Goal: Task Accomplishment & Management: Use online tool/utility

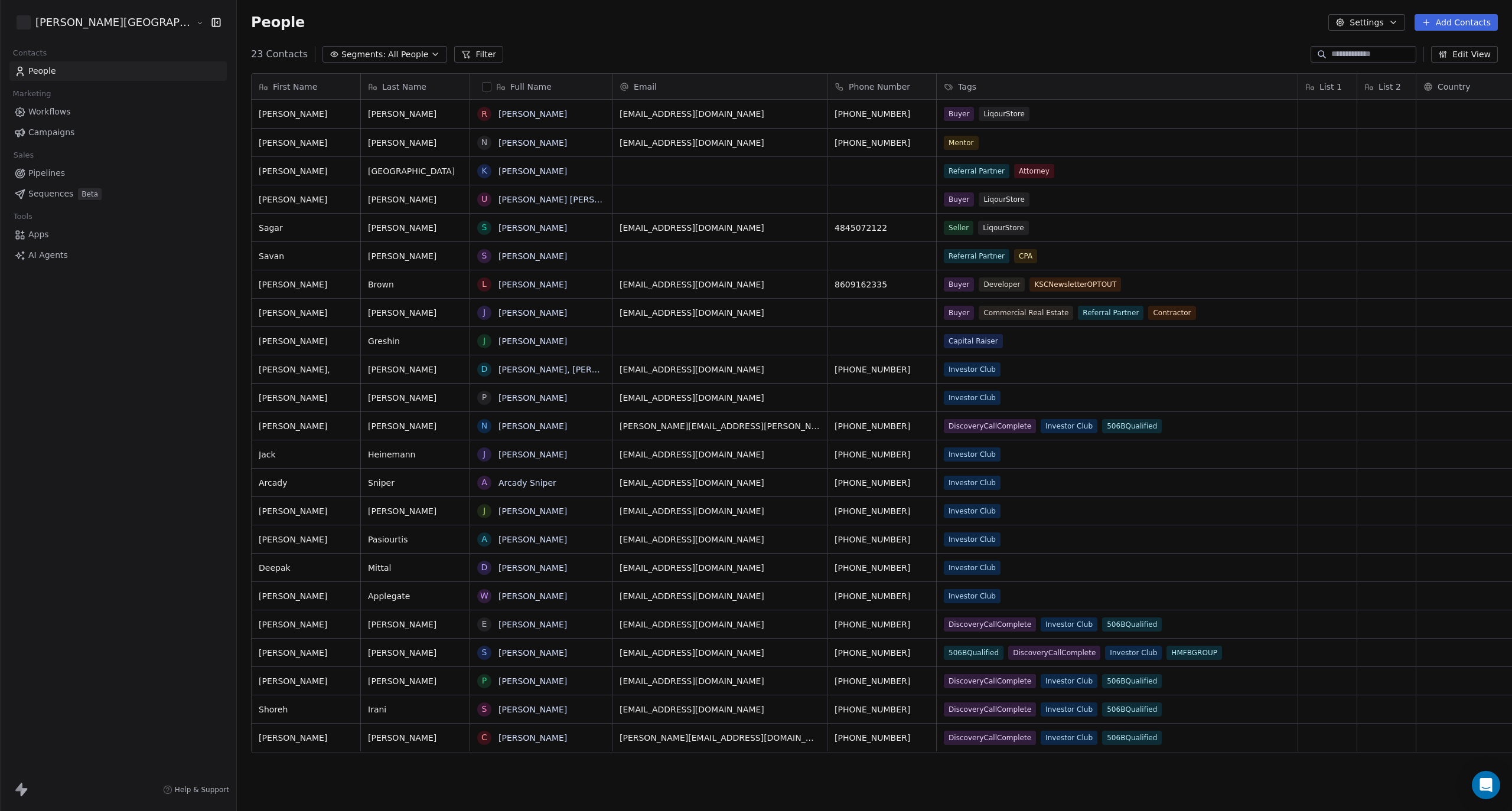
scroll to position [703, 1340]
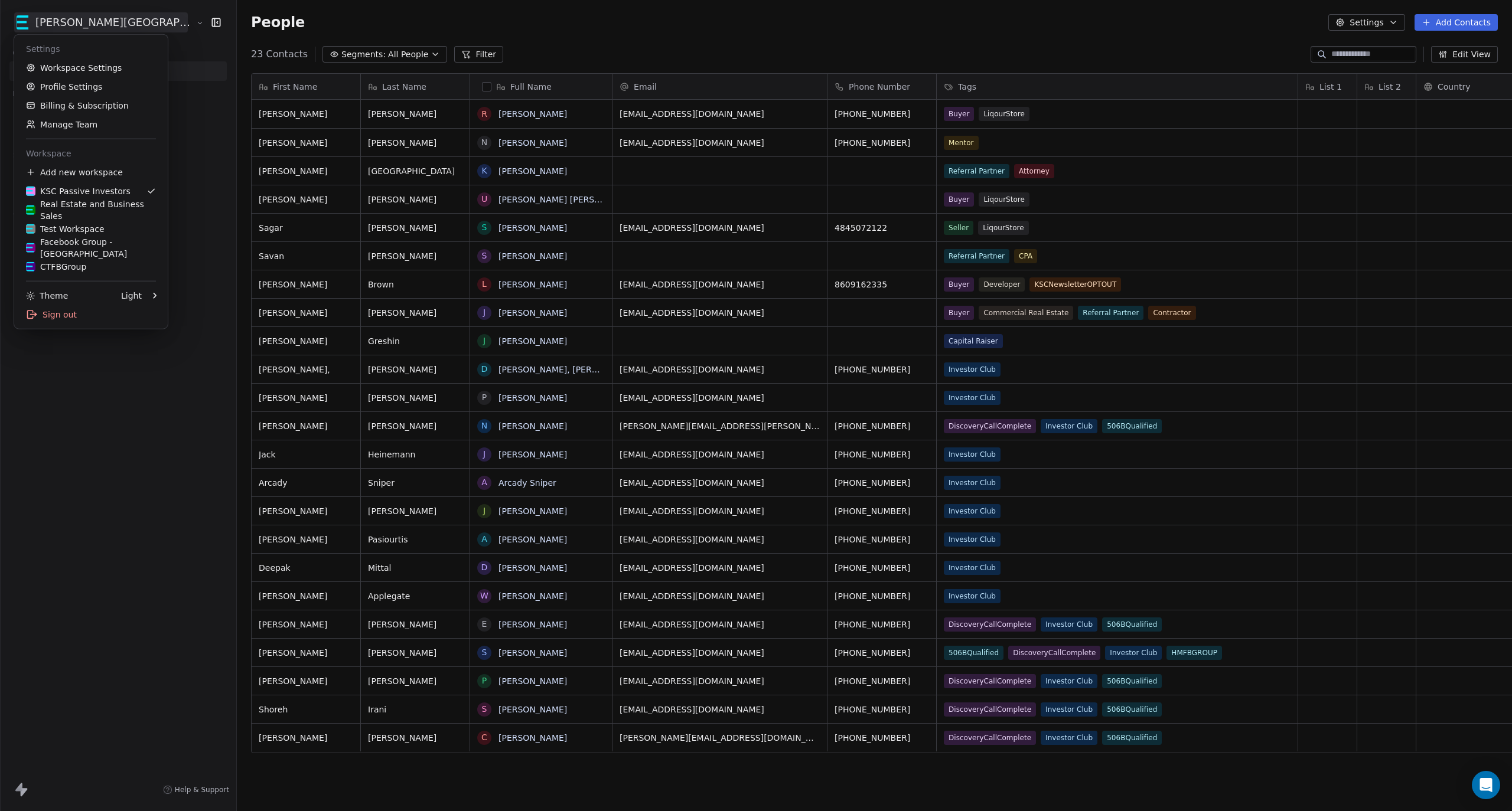
click at [112, 22] on html "[PERSON_NAME] Street Capital Contacts People Marketing Workflows Campaigns Sale…" at bounding box center [756, 405] width 1512 height 811
click at [78, 250] on div "Facebook Group - [GEOGRAPHIC_DATA]" at bounding box center [91, 248] width 130 height 24
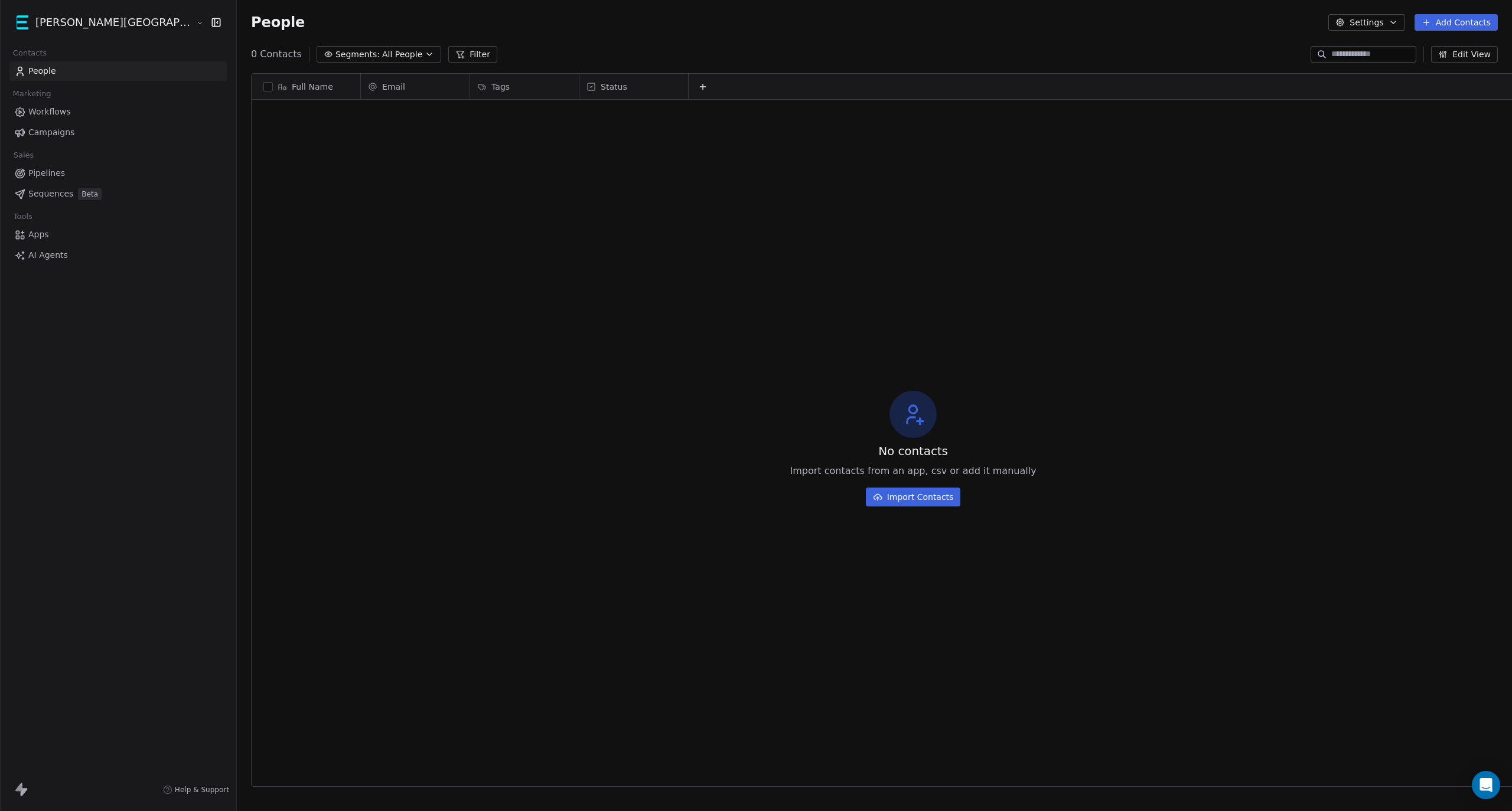
scroll to position [703, 1340]
click at [105, 28] on html "[PERSON_NAME] Street Capital Contacts People Marketing Workflows Campaigns Sale…" at bounding box center [756, 405] width 1512 height 811
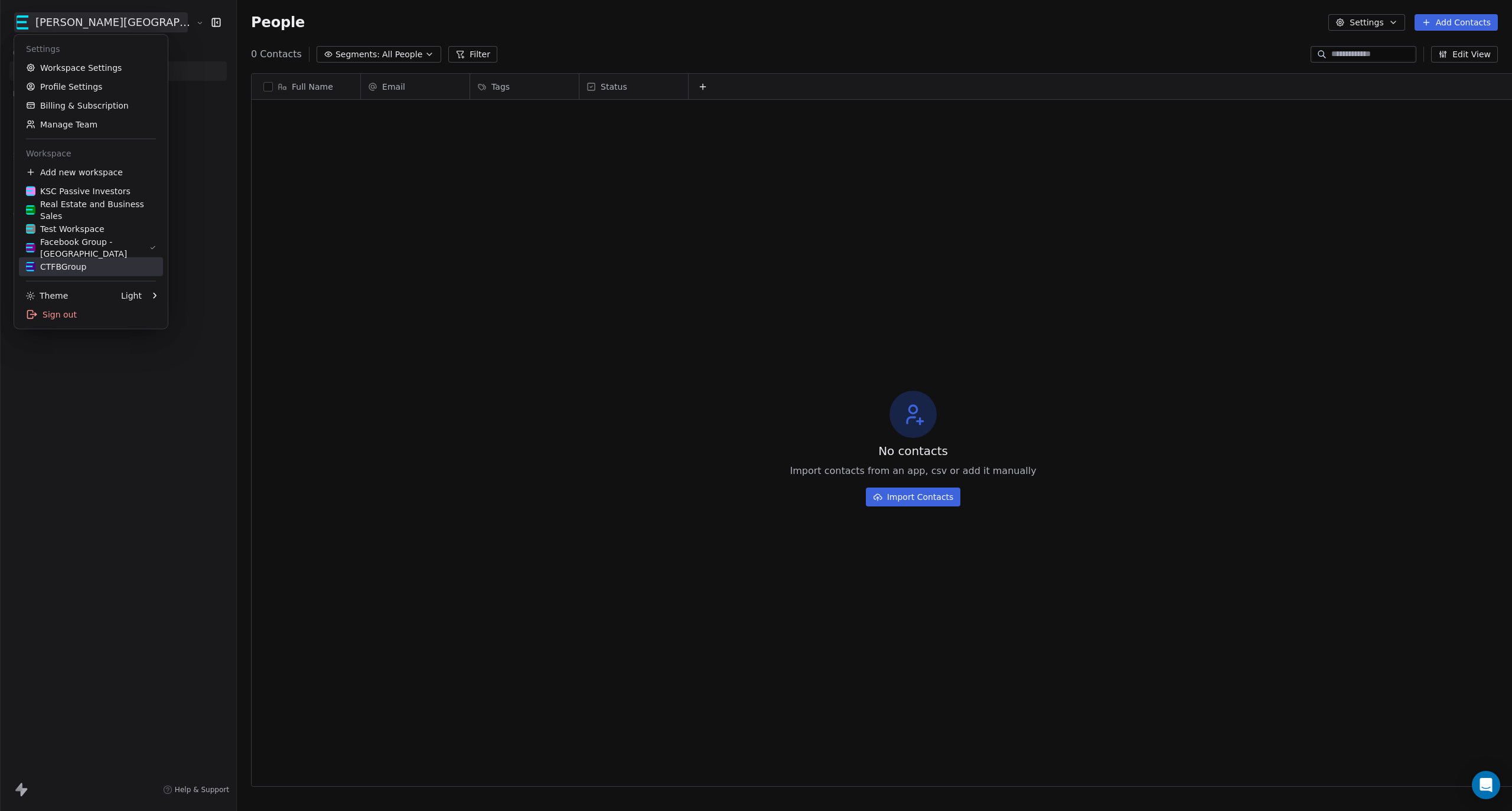
click at [65, 264] on div "CTFBGroup" at bounding box center [56, 266] width 60 height 11
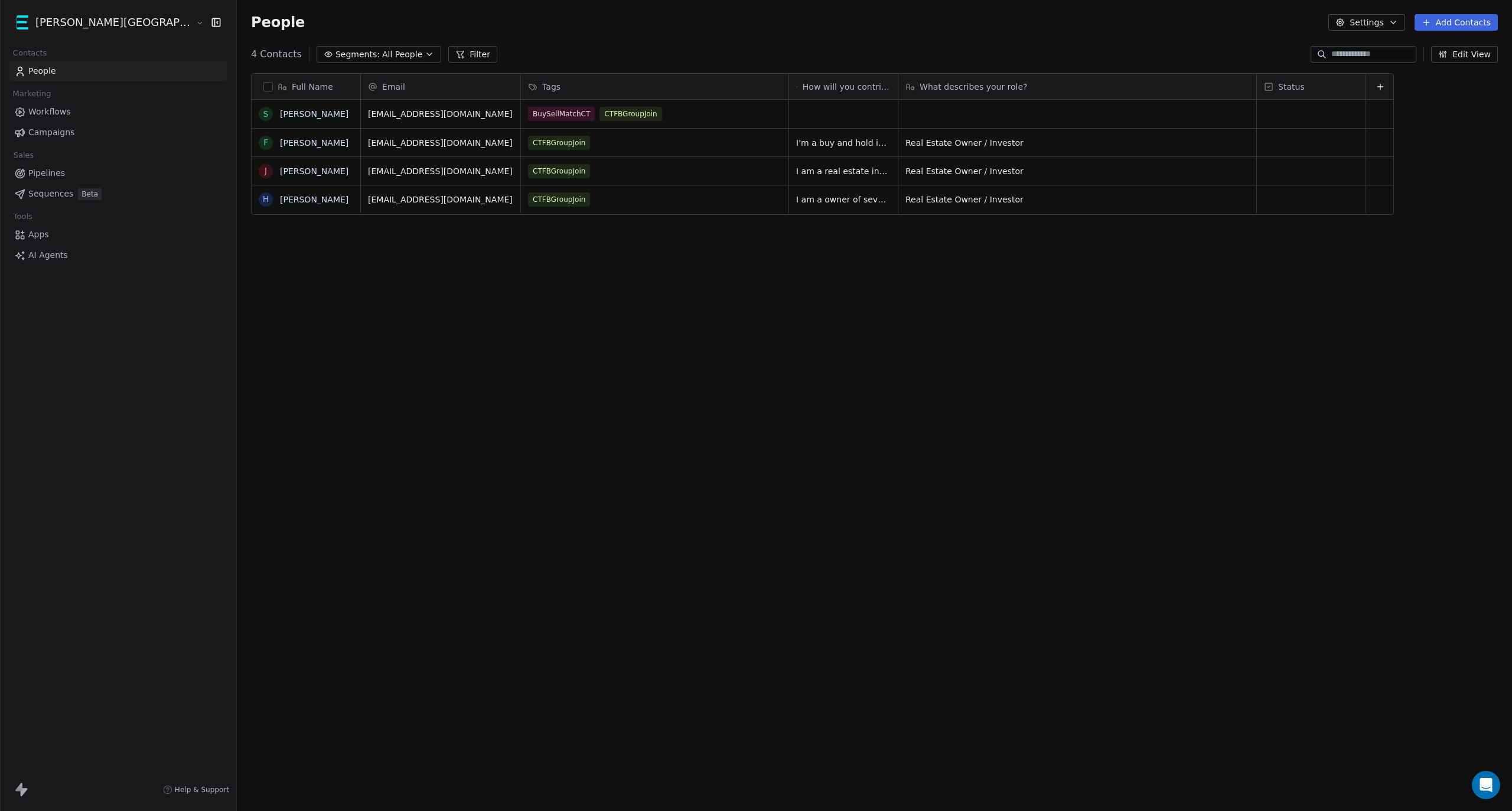
scroll to position [703, 1340]
click at [1387, 24] on button "Settings" at bounding box center [1366, 22] width 76 height 17
click at [40, 232] on html "[PERSON_NAME] Street Capital Contacts People Marketing Workflows Campaigns Sale…" at bounding box center [756, 405] width 1512 height 811
click at [33, 237] on span "Apps" at bounding box center [38, 234] width 21 height 12
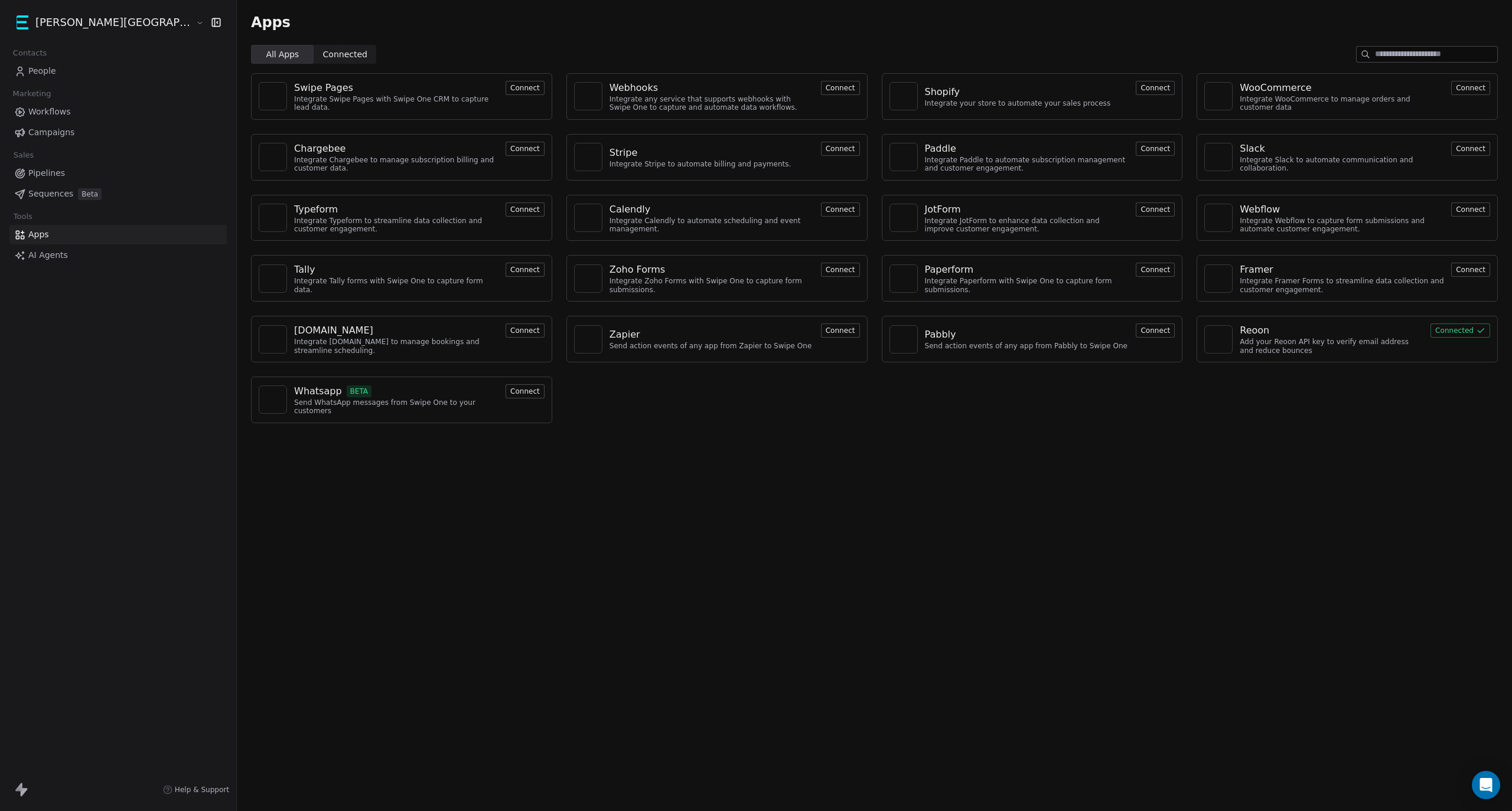
click at [1283, 340] on div "Add your Reoon API key to verify email address and reduce bounces" at bounding box center [1332, 346] width 184 height 17
click at [34, 134] on span "Campaigns" at bounding box center [51, 132] width 46 height 12
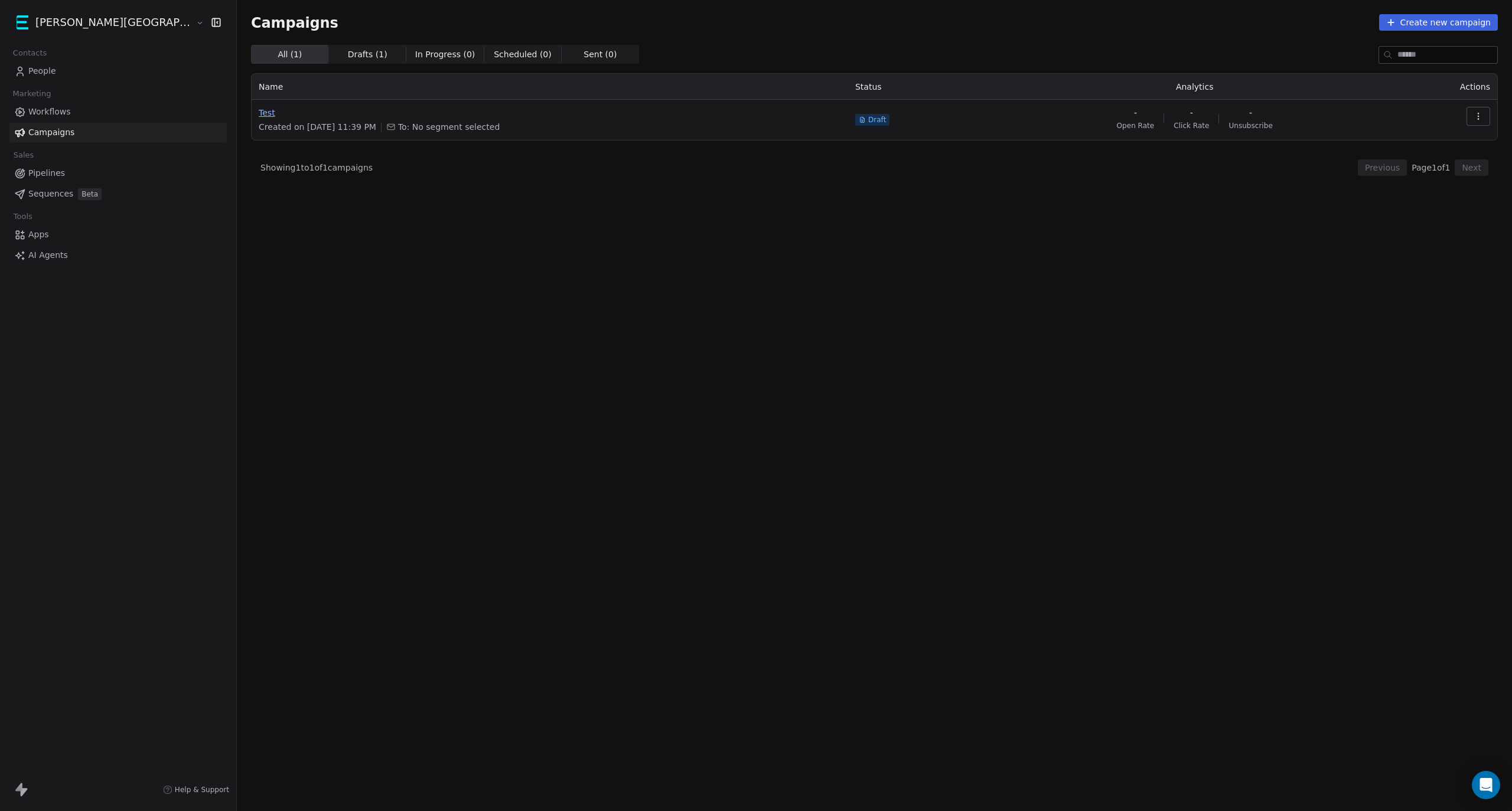
click at [259, 115] on span "Test" at bounding box center [550, 112] width 582 height 11
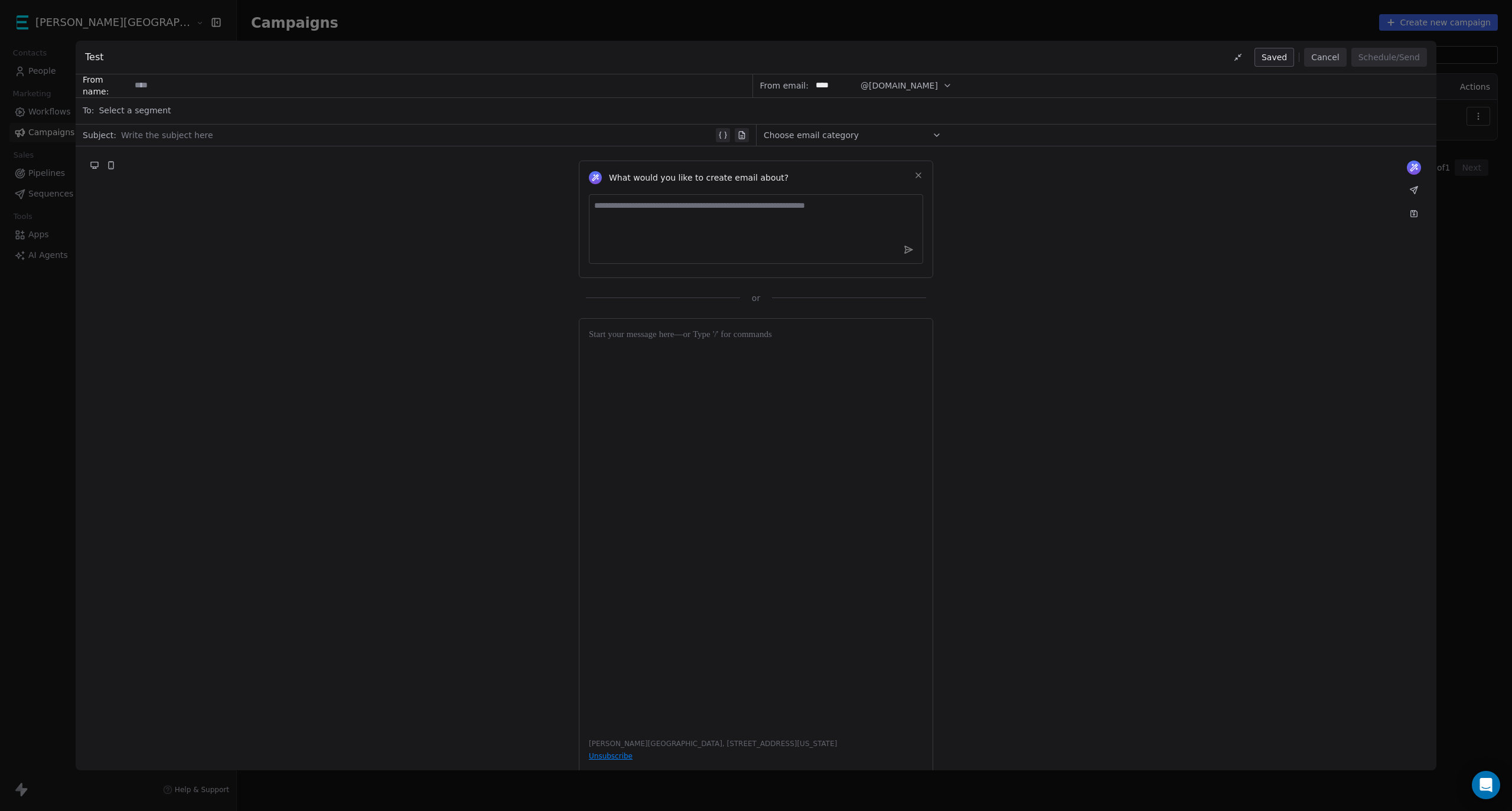
click at [57, 304] on div "Test Saved Cancel Schedule/Send From name: From email: **** @[DOMAIN_NAME] To: …" at bounding box center [756, 405] width 1512 height 811
click at [1326, 55] on button "Cancel" at bounding box center [1325, 58] width 42 height 19
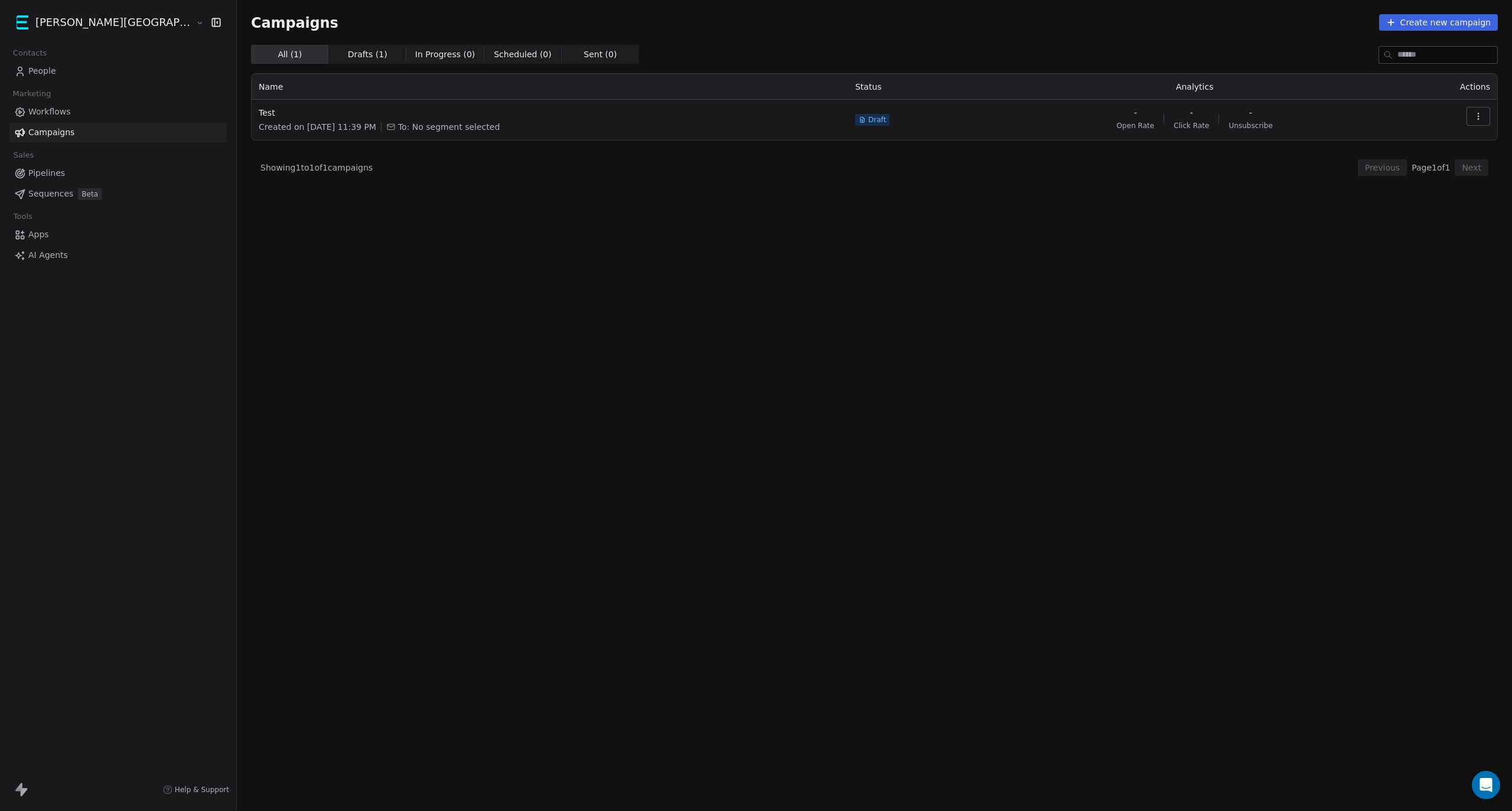
click at [43, 108] on span "Workflows" at bounding box center [49, 112] width 43 height 12
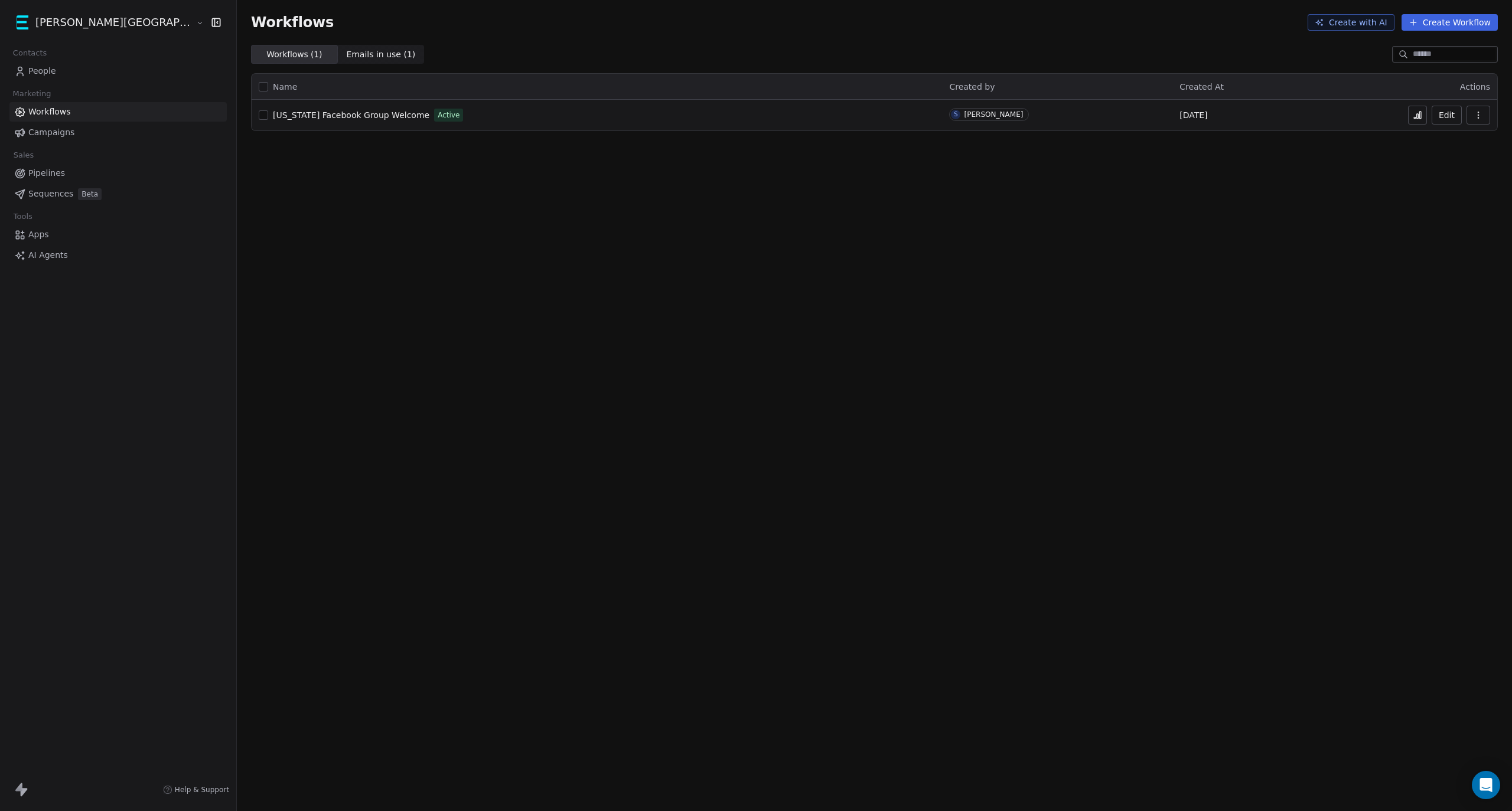
drag, startPoint x: 69, startPoint y: 80, endPoint x: 66, endPoint y: 75, distance: 5.8
click at [67, 80] on div "Contacts People Marketing Workflows Campaigns Sales Pipelines Sequences Beta To…" at bounding box center [118, 155] width 236 height 220
click at [54, 71] on span "People" at bounding box center [42, 71] width 28 height 12
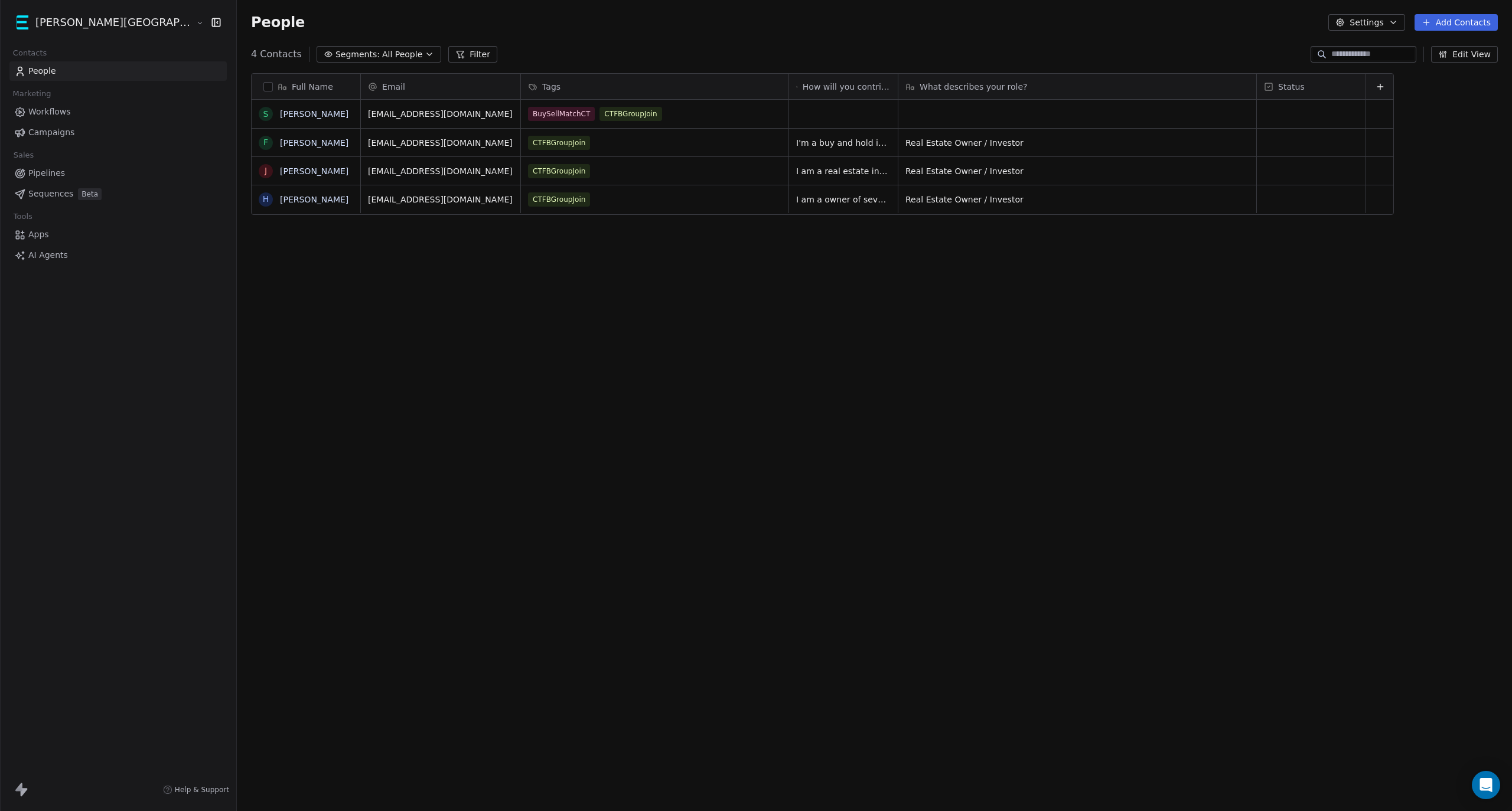
scroll to position [703, 1340]
click at [95, 115] on link "Workflows" at bounding box center [118, 112] width 217 height 19
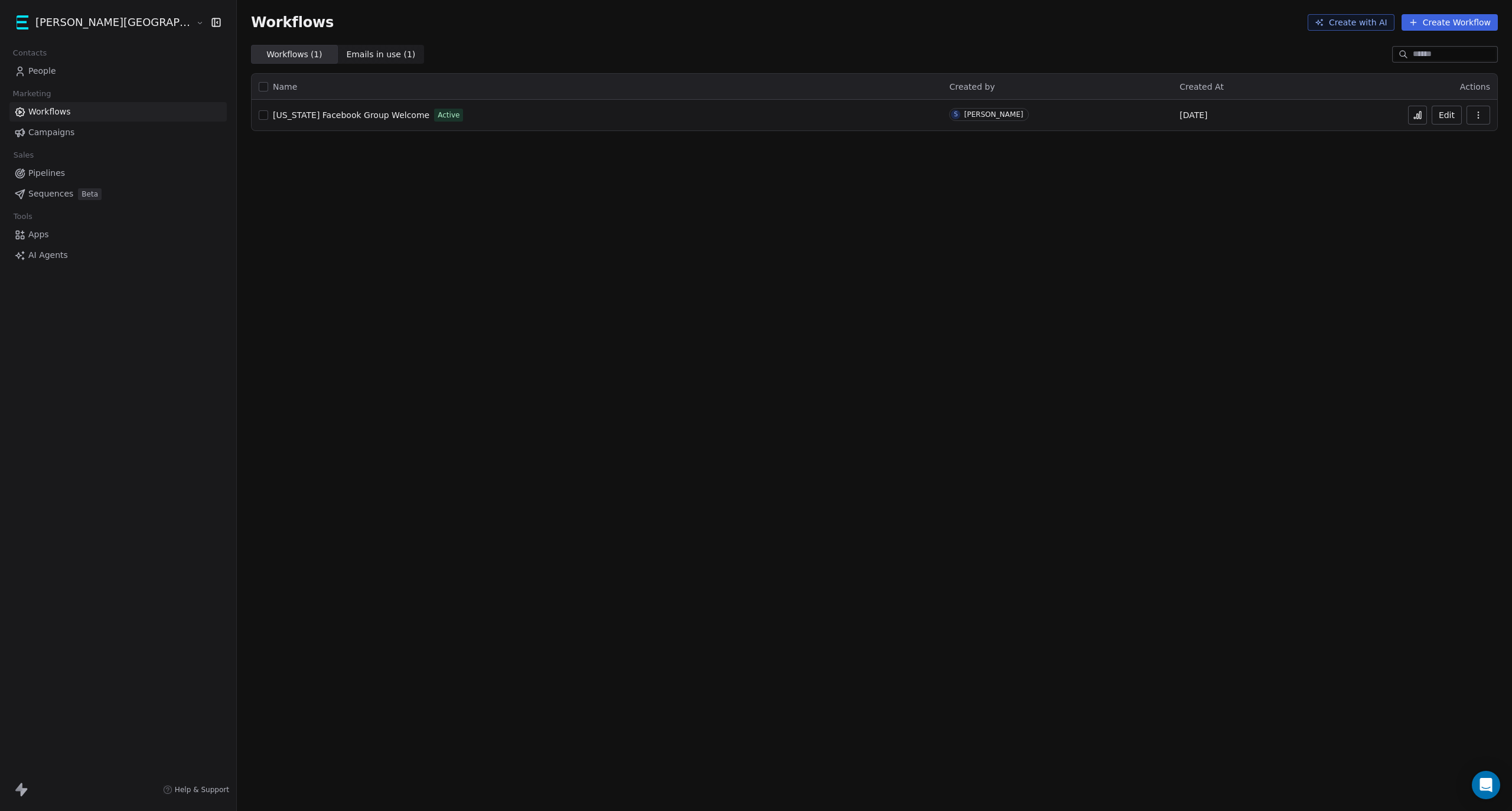
click at [322, 114] on span "[US_STATE] Facebook Group Welcome" at bounding box center [351, 115] width 157 height 10
